Goal: Check status: Check status

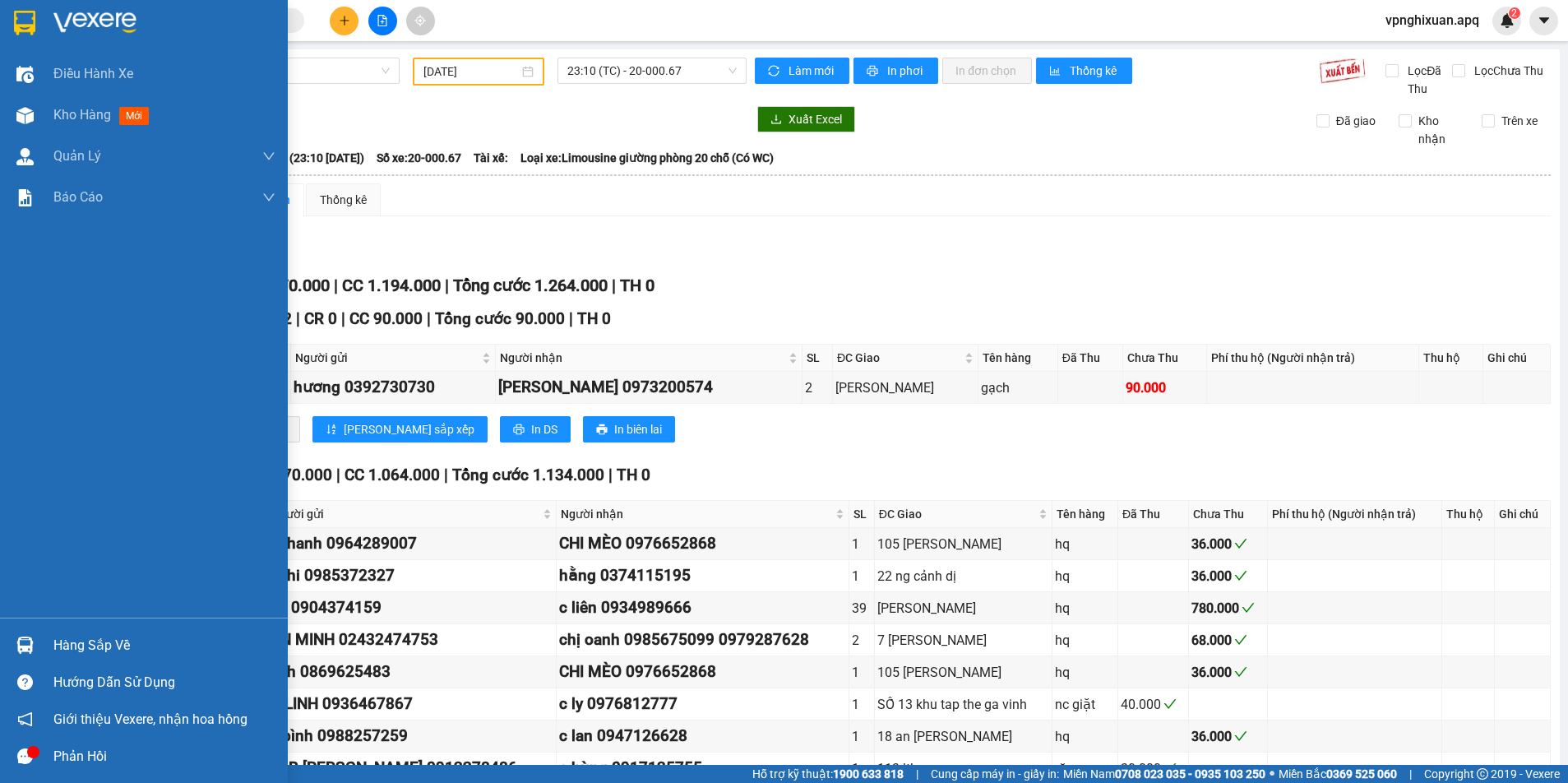
click at [33, 643] on img at bounding box center [25, 645] width 17 height 17
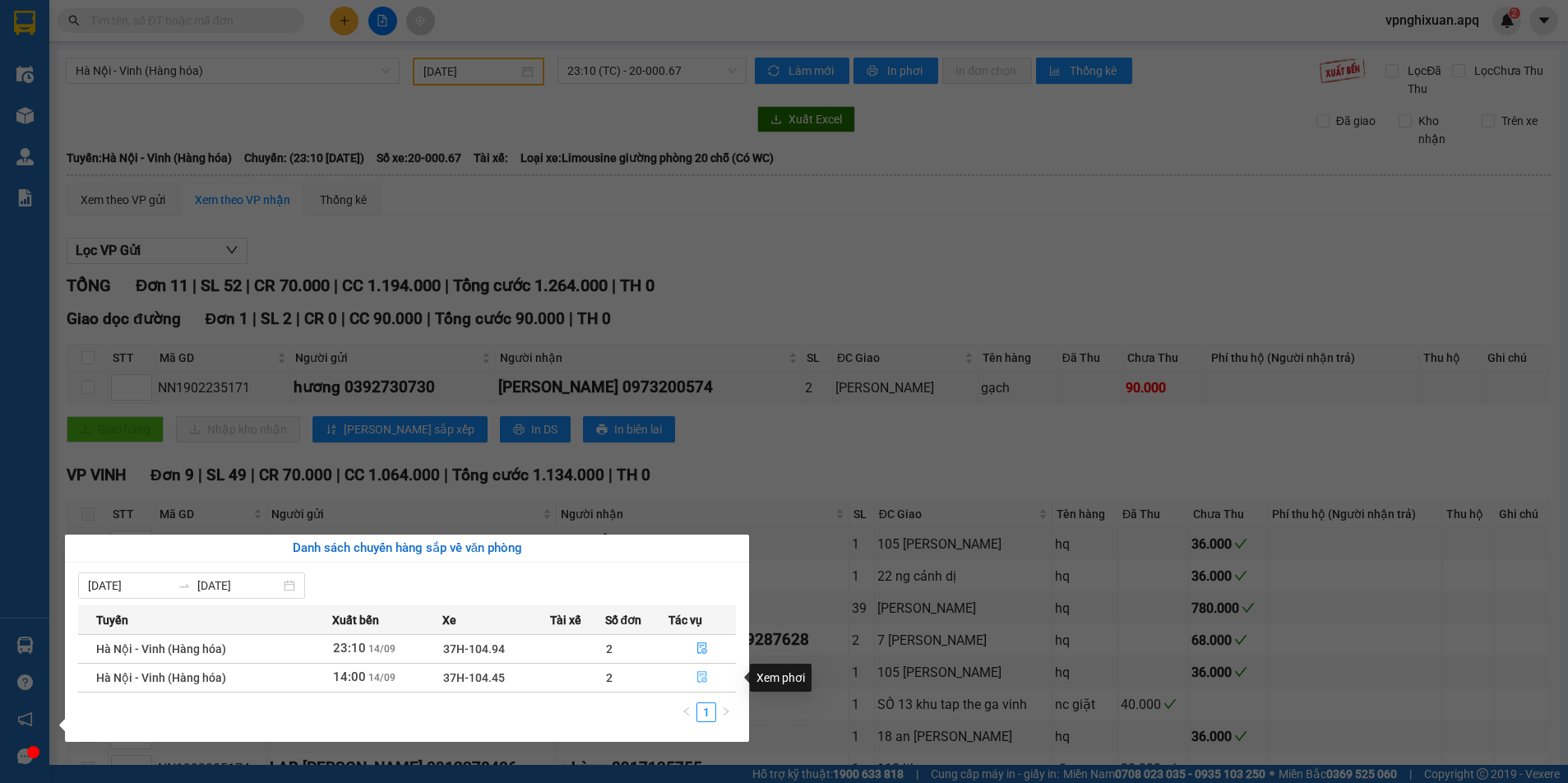
click at [698, 684] on span "file-done" at bounding box center [702, 677] width 11 height 13
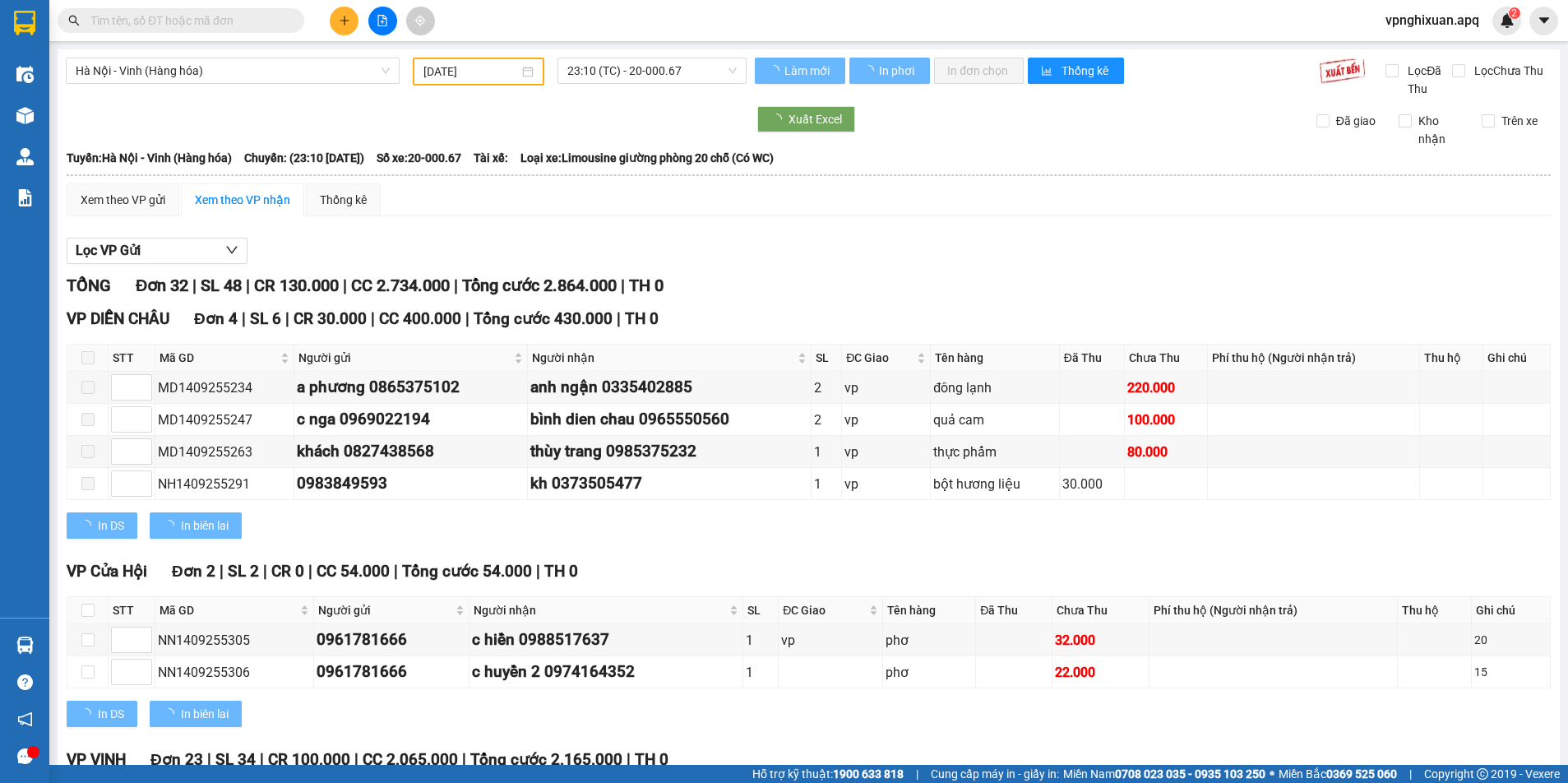
type input "[DATE]"
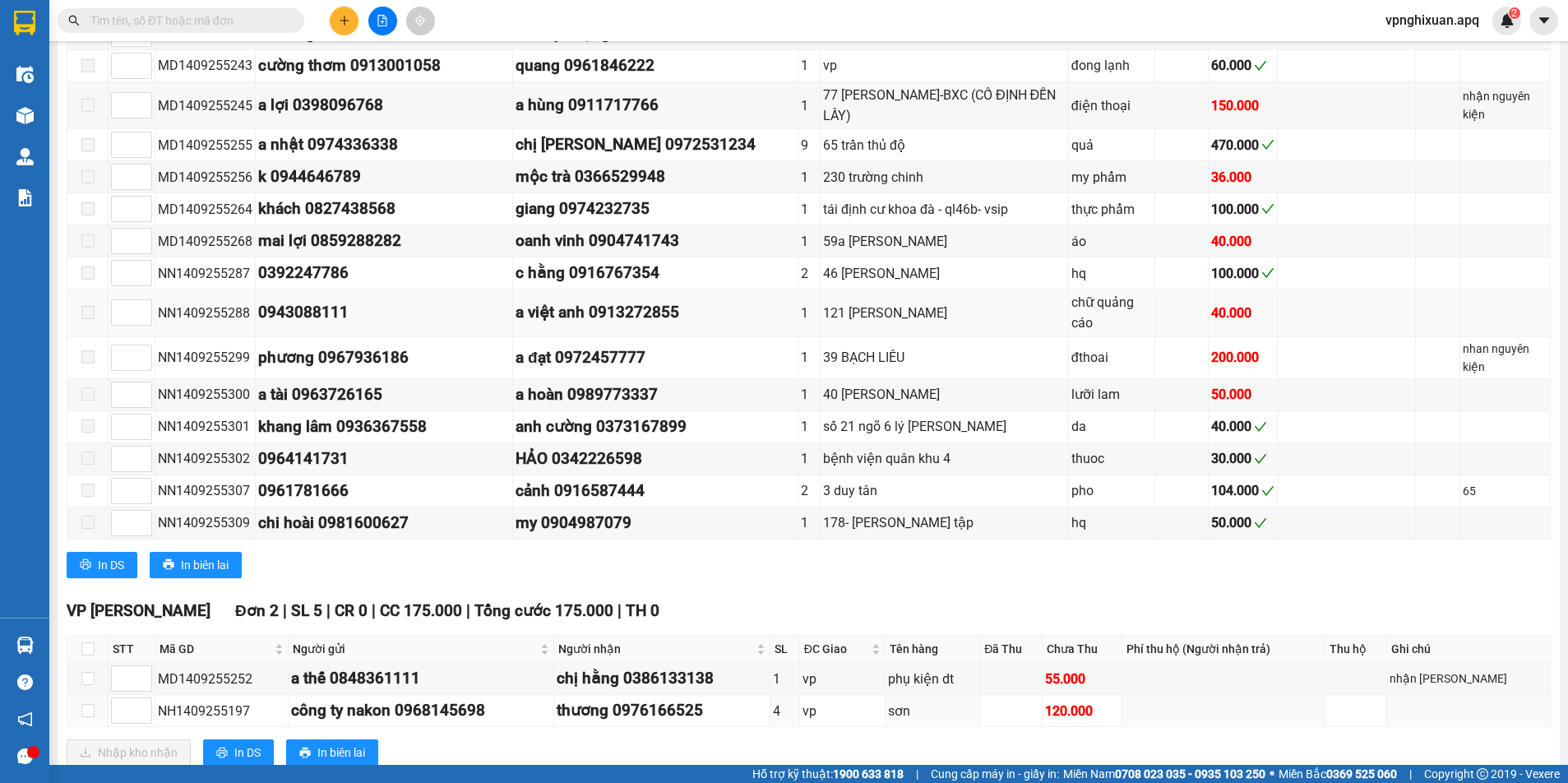
scroll to position [1215, 0]
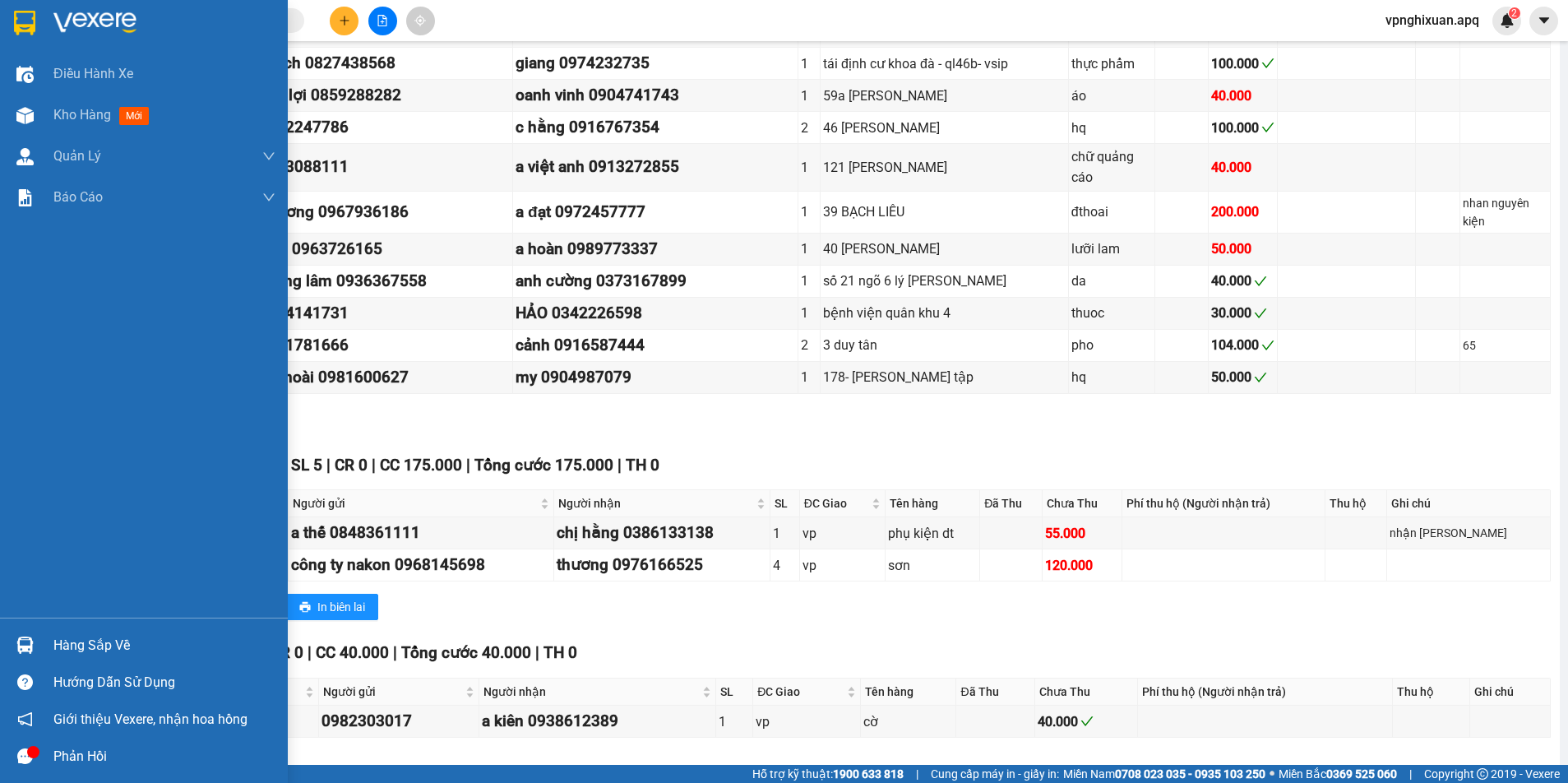
click at [50, 645] on div "Hàng sắp về" at bounding box center [144, 645] width 288 height 37
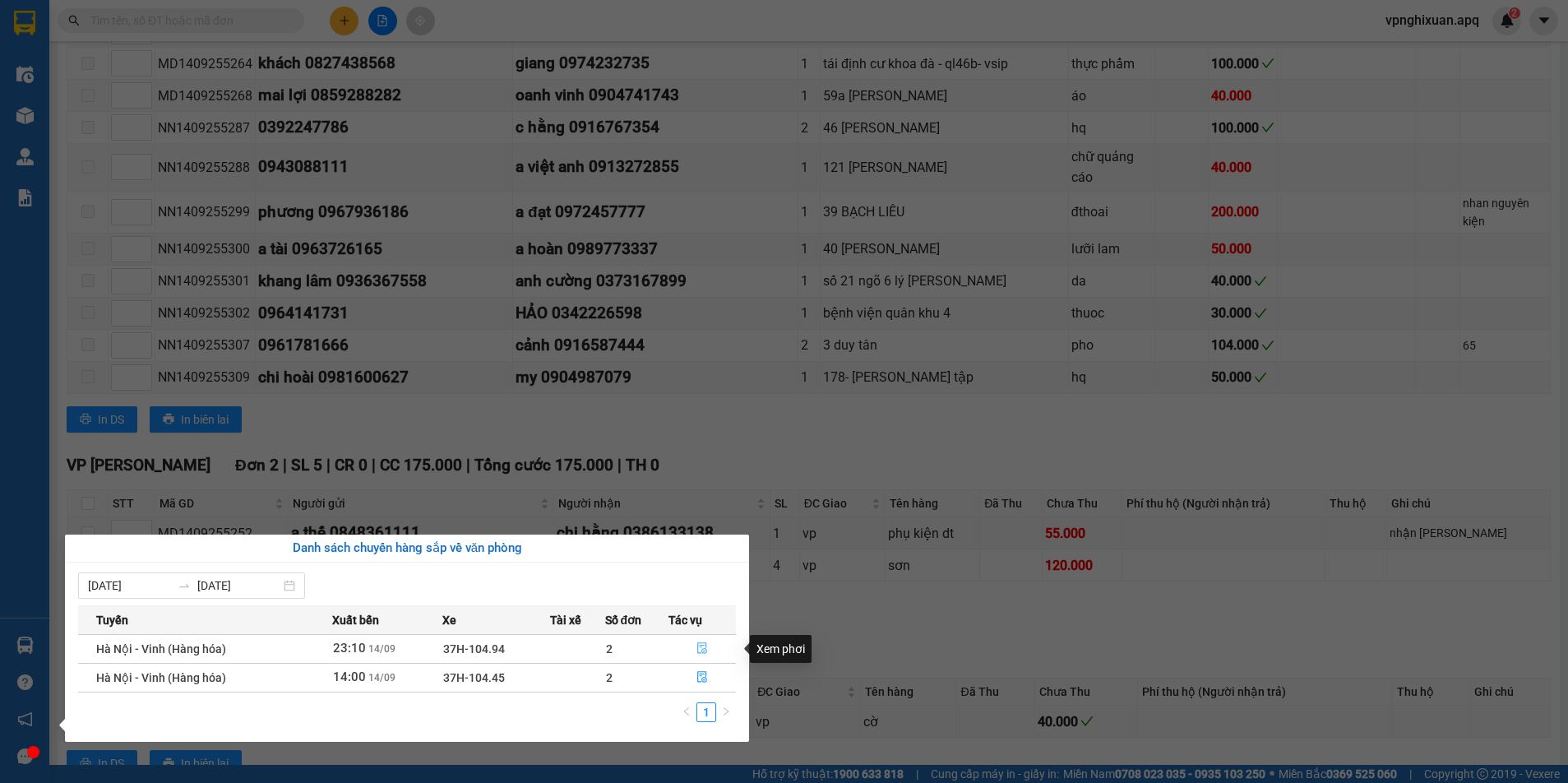
click at [692, 645] on button "button" at bounding box center [702, 649] width 65 height 26
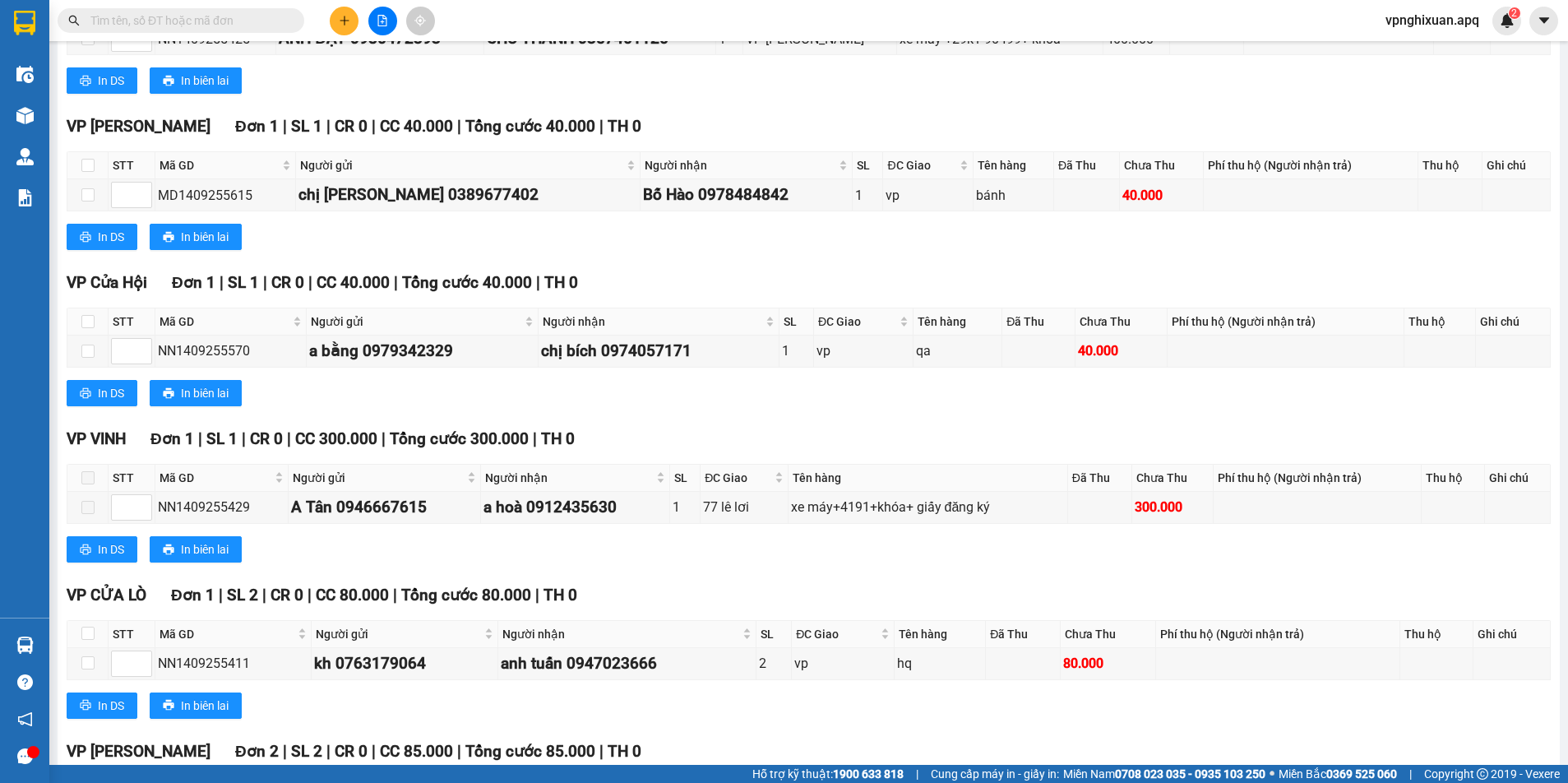
scroll to position [536, 0]
